Goal: Information Seeking & Learning: Learn about a topic

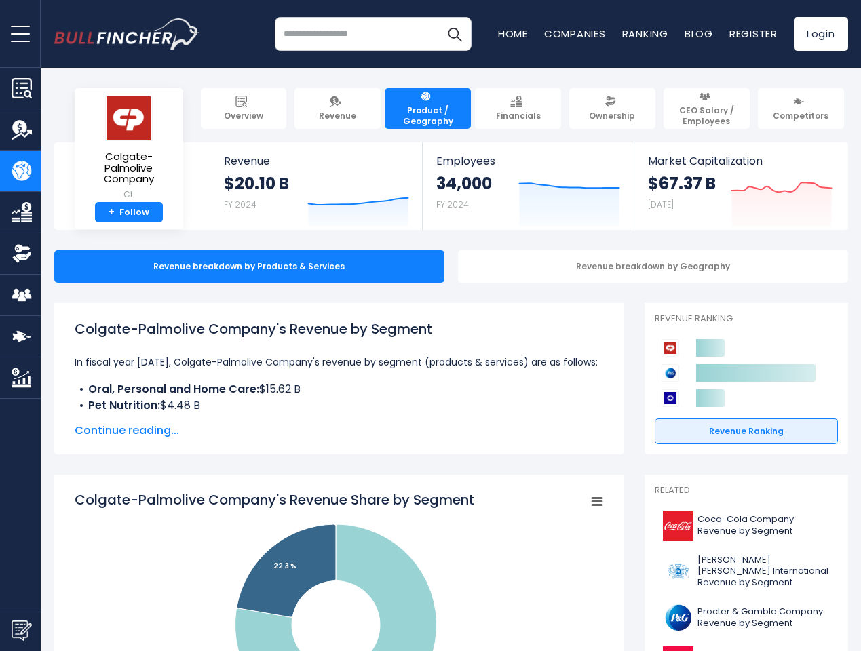
click at [20, 33] on span "open menu" at bounding box center [20, 33] width 19 height 1
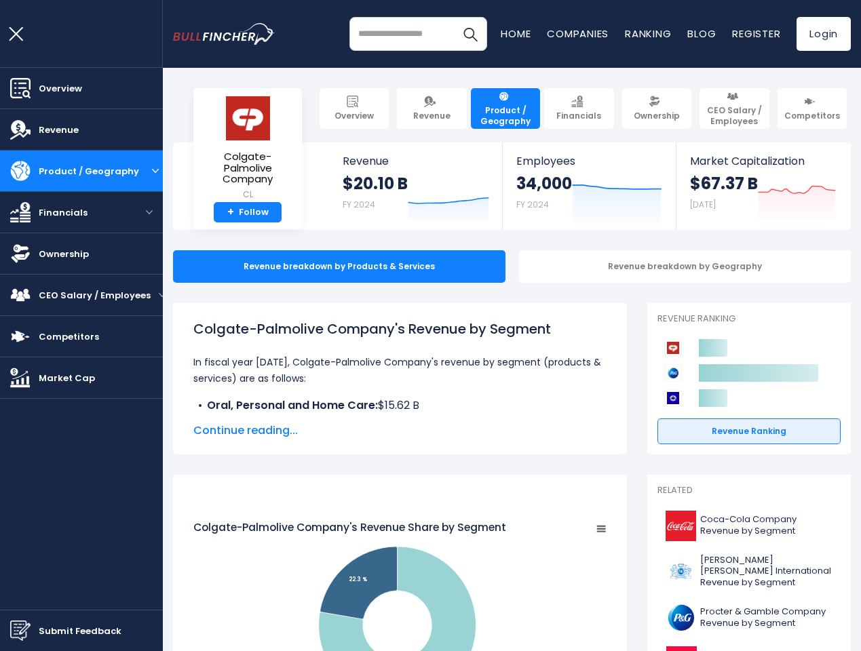
click at [20, 630] on img "Submit Feedback" at bounding box center [20, 630] width 20 height 20
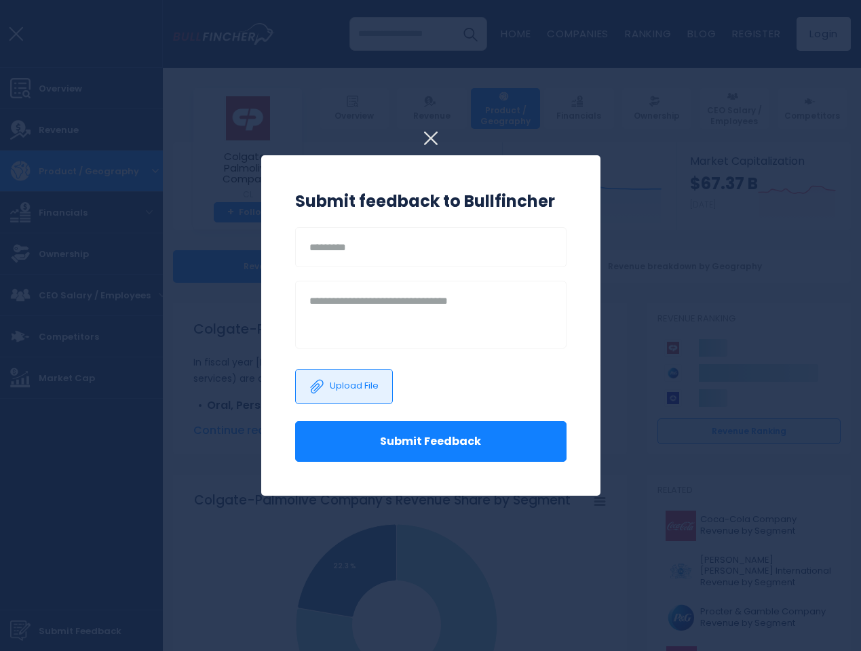
click at [348, 198] on h3 "Submit feedback to Bullfincher" at bounding box center [430, 201] width 271 height 24
click at [559, 198] on h3 "Submit feedback to Bullfincher" at bounding box center [430, 201] width 271 height 24
click at [771, 198] on div at bounding box center [430, 325] width 861 height 651
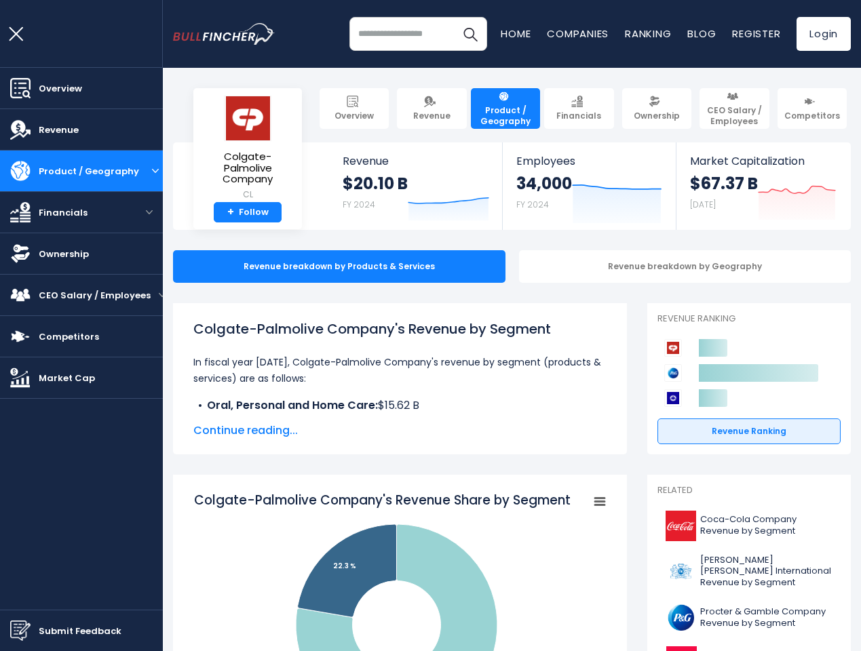
click at [642, 266] on div "Revenue breakdown by Geography" at bounding box center [685, 266] width 332 height 33
click at [329, 431] on span "Continue reading..." at bounding box center [399, 430] width 413 height 16
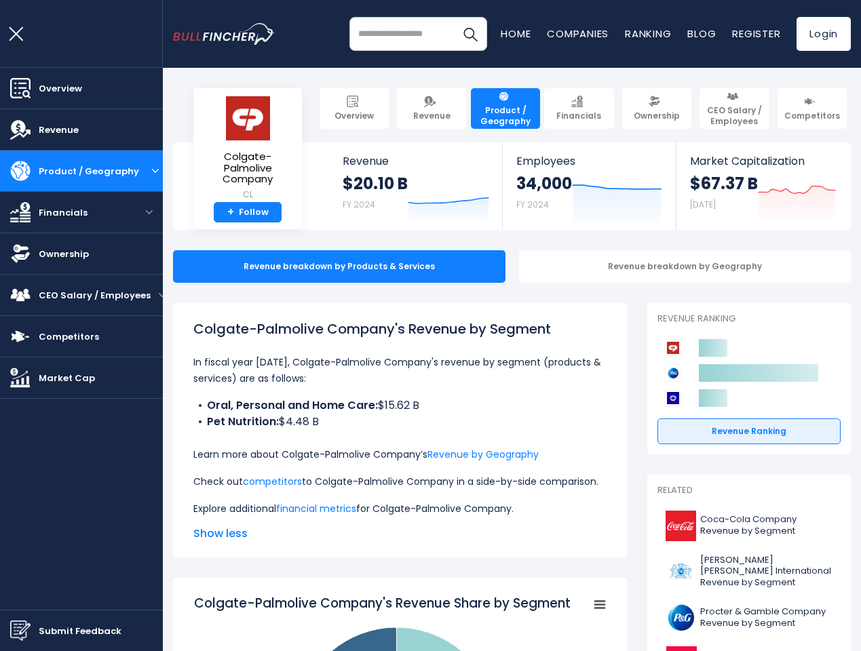
click at [586, 490] on p "Check out competitors to Colgate-Palmolive Company in a side-by-side comparison." at bounding box center [399, 481] width 413 height 16
click at [736, 373] on icon at bounding box center [757, 373] width 119 height 18
